Goal: Navigation & Orientation: Find specific page/section

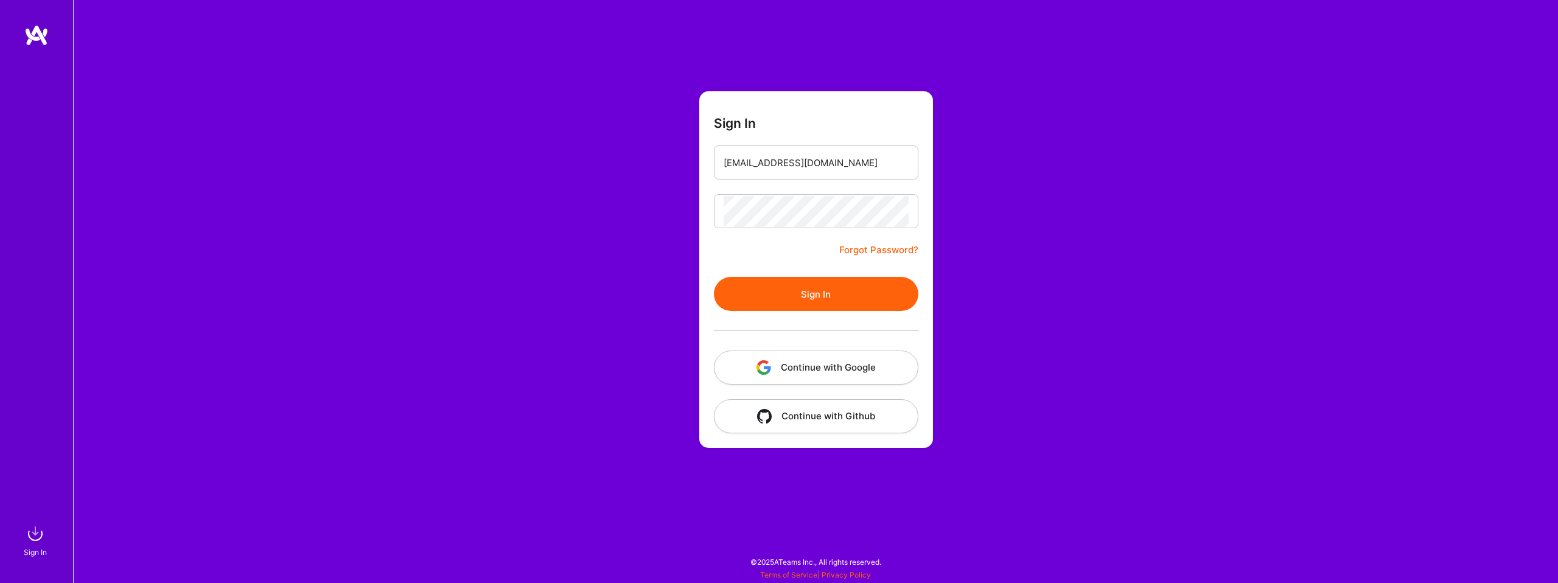
click at [810, 304] on button "Sign In" at bounding box center [816, 294] width 204 height 34
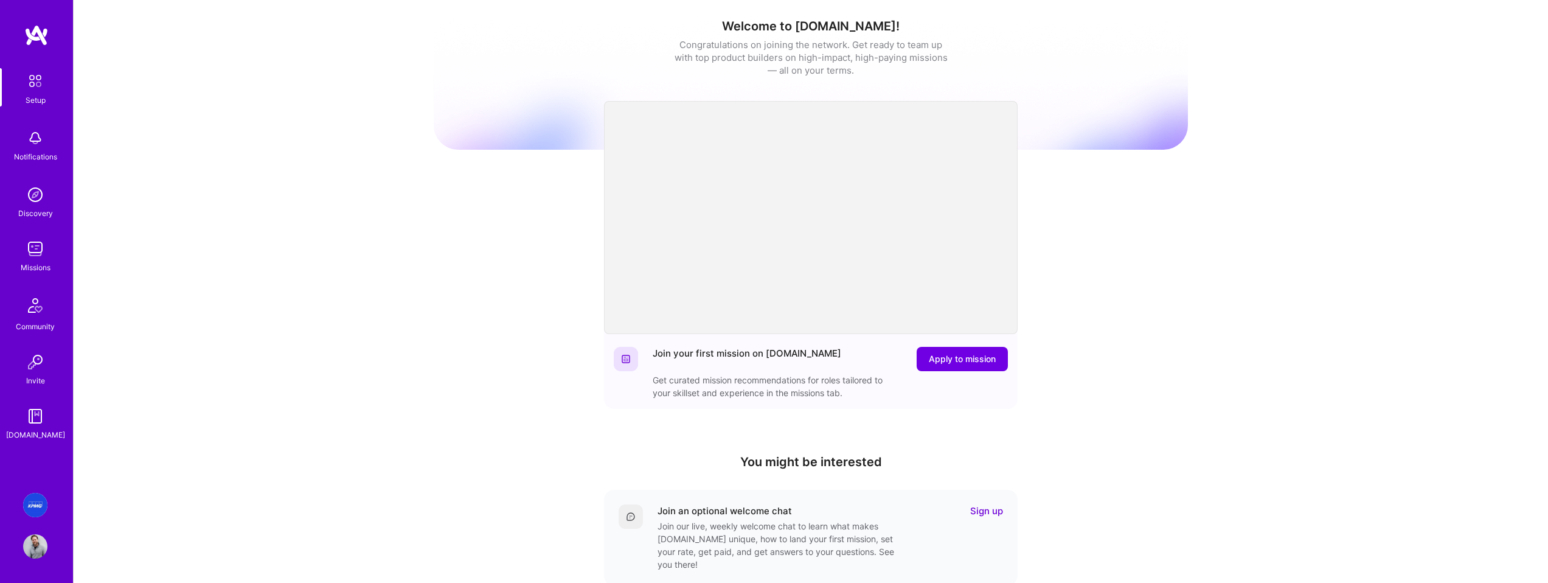
click at [34, 242] on img at bounding box center [35, 249] width 24 height 24
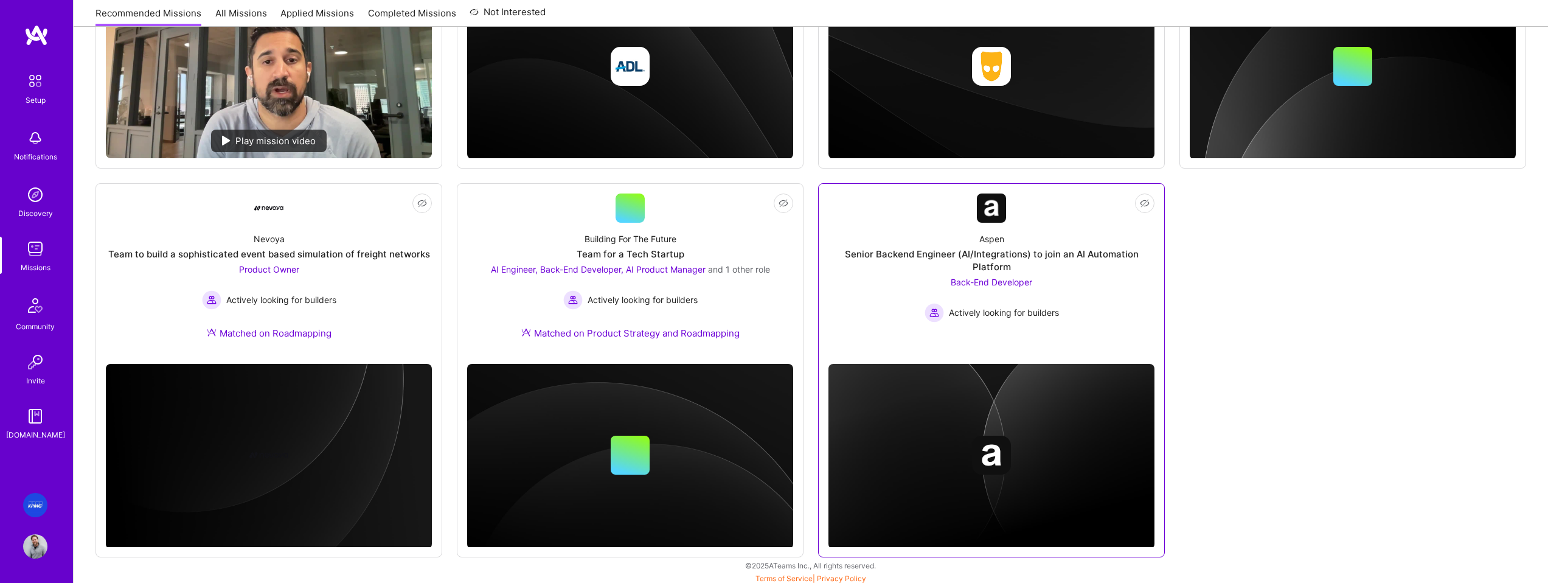
scroll to position [371, 0]
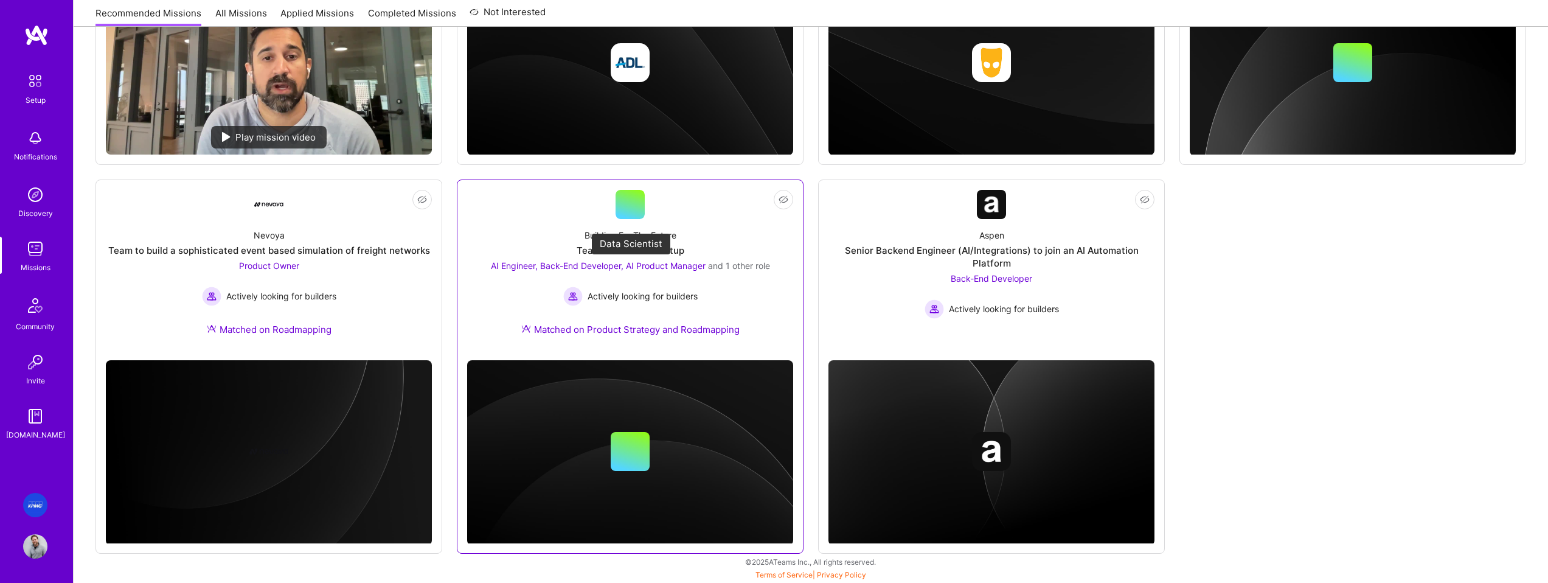
click at [724, 263] on span "and 1 other role" at bounding box center [739, 265] width 62 height 10
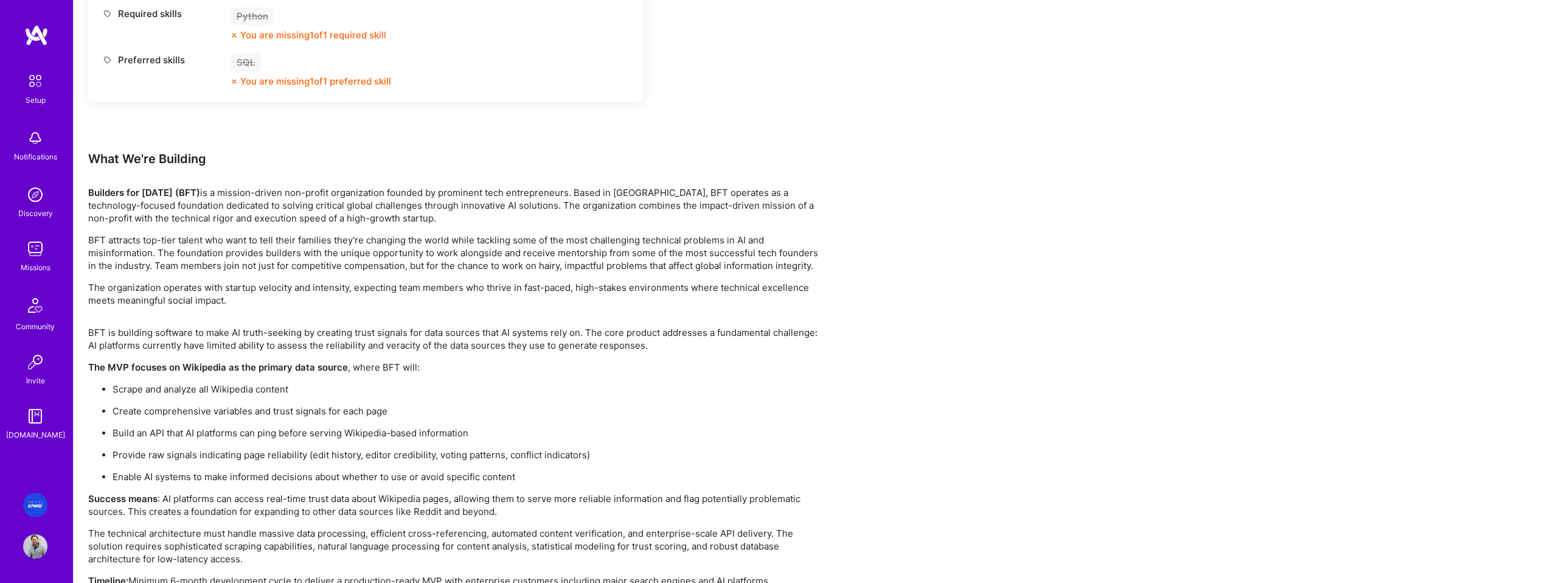
scroll to position [2023, 0]
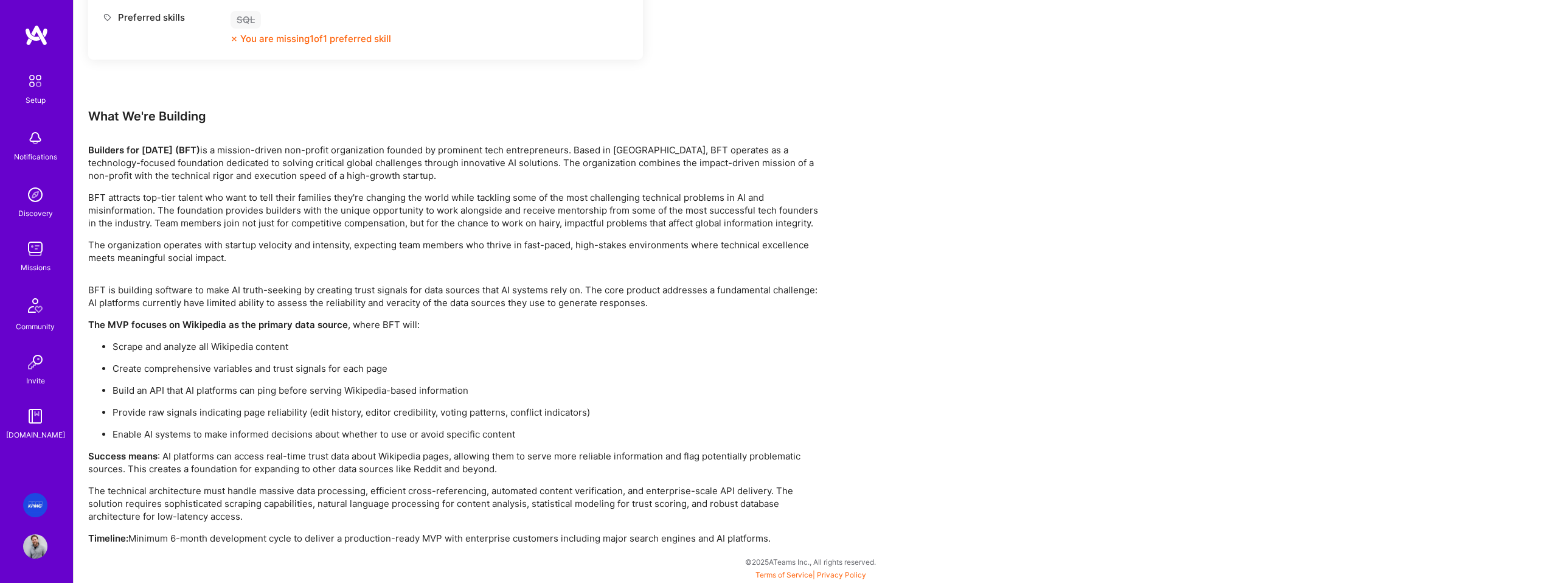
click at [37, 201] on img at bounding box center [35, 195] width 24 height 24
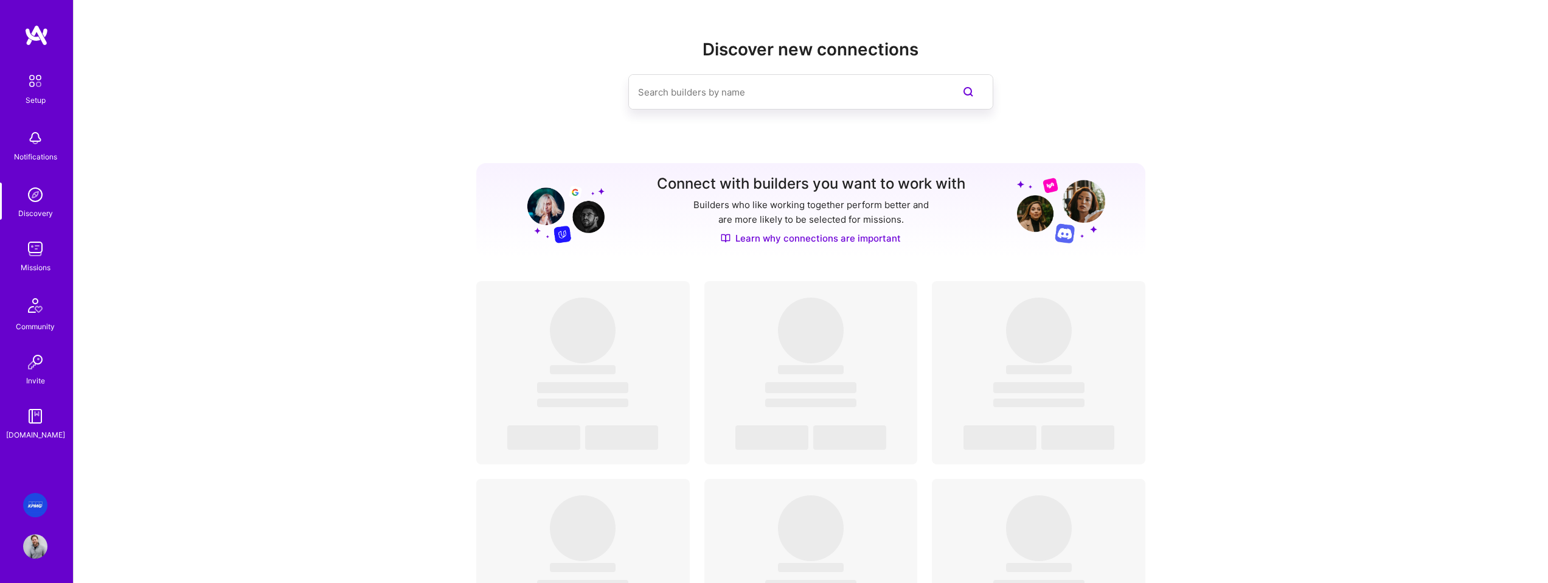
click at [38, 260] on img at bounding box center [35, 249] width 24 height 24
